Goal: Transaction & Acquisition: Purchase product/service

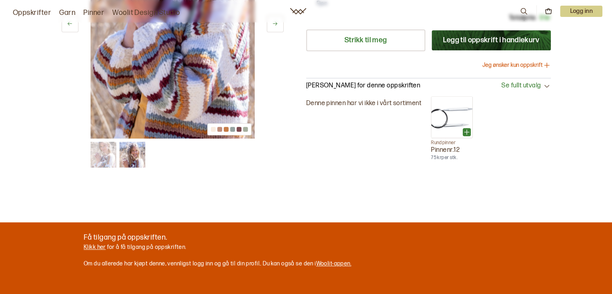
scroll to position [270, 0]
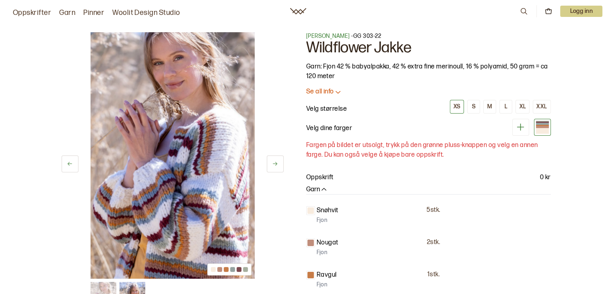
click at [519, 127] on icon at bounding box center [520, 127] width 7 height 7
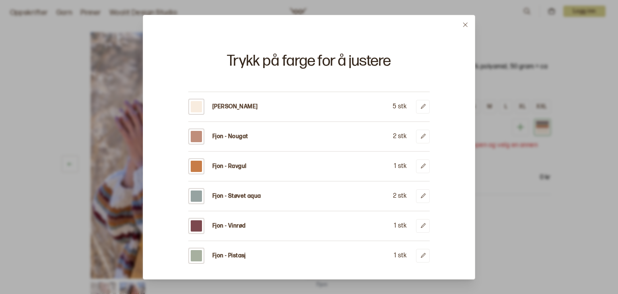
click at [581, 153] on div at bounding box center [309, 147] width 618 height 294
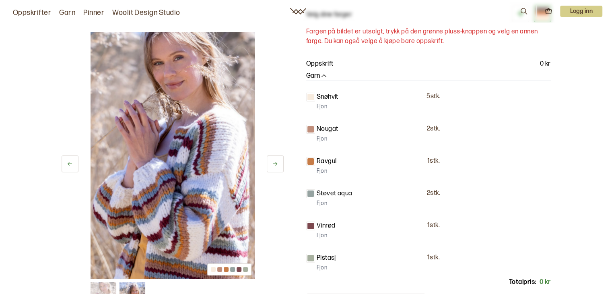
scroll to position [112, 0]
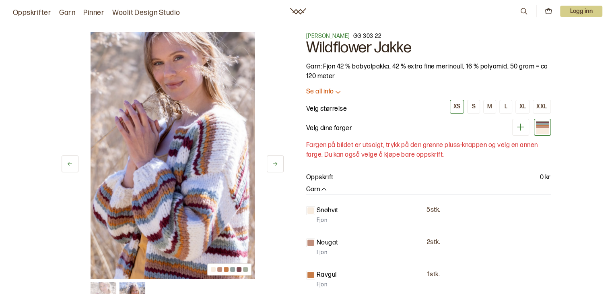
click at [274, 163] on icon at bounding box center [275, 164] width 6 height 6
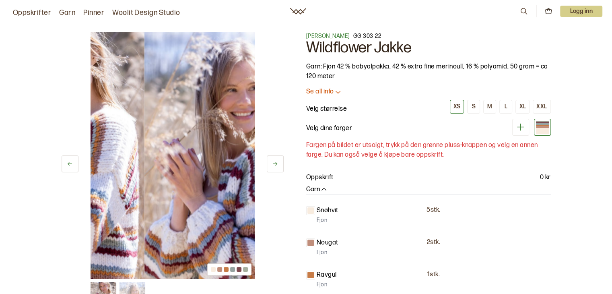
click at [274, 163] on icon at bounding box center [275, 164] width 6 height 6
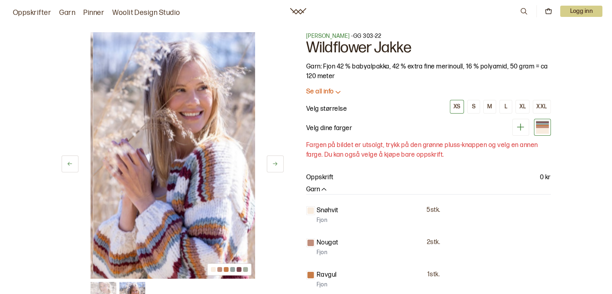
click at [274, 163] on icon at bounding box center [275, 164] width 6 height 6
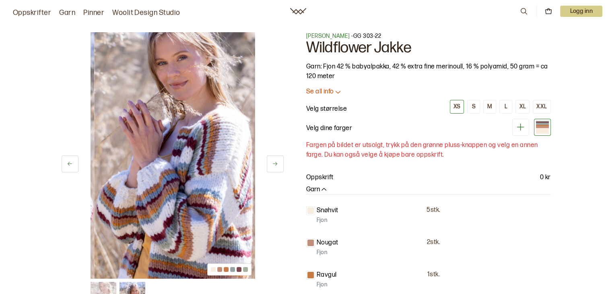
click at [274, 163] on icon at bounding box center [275, 164] width 6 height 6
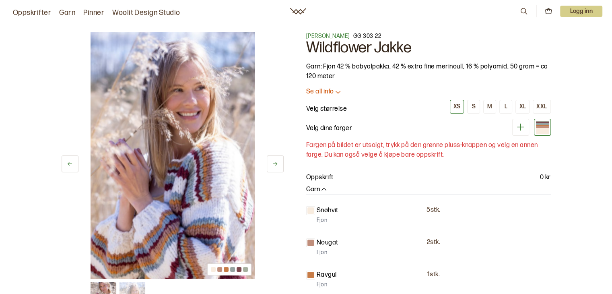
click at [274, 163] on icon at bounding box center [275, 164] width 6 height 6
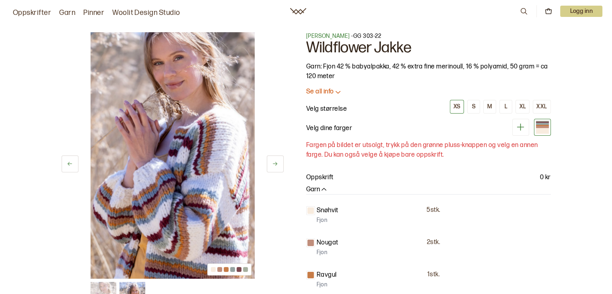
click at [274, 163] on icon at bounding box center [275, 164] width 6 height 6
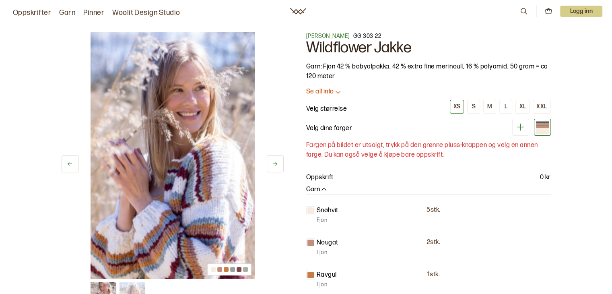
click at [274, 163] on icon at bounding box center [275, 164] width 6 height 6
